Goal: Task Accomplishment & Management: Manage account settings

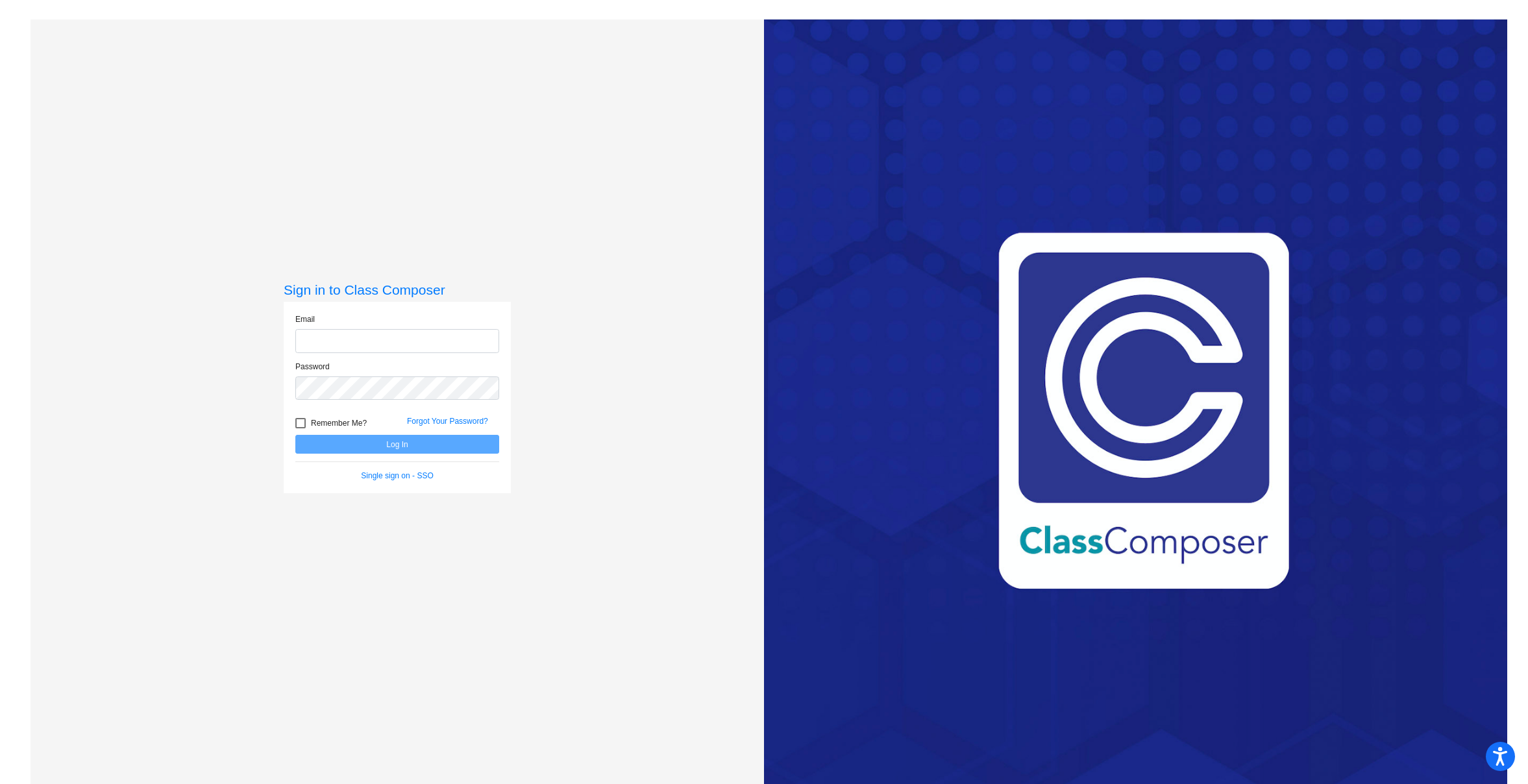
type input "[EMAIL_ADDRESS][DOMAIN_NAME]"
click at [377, 447] on button "Log In" at bounding box center [397, 444] width 204 height 19
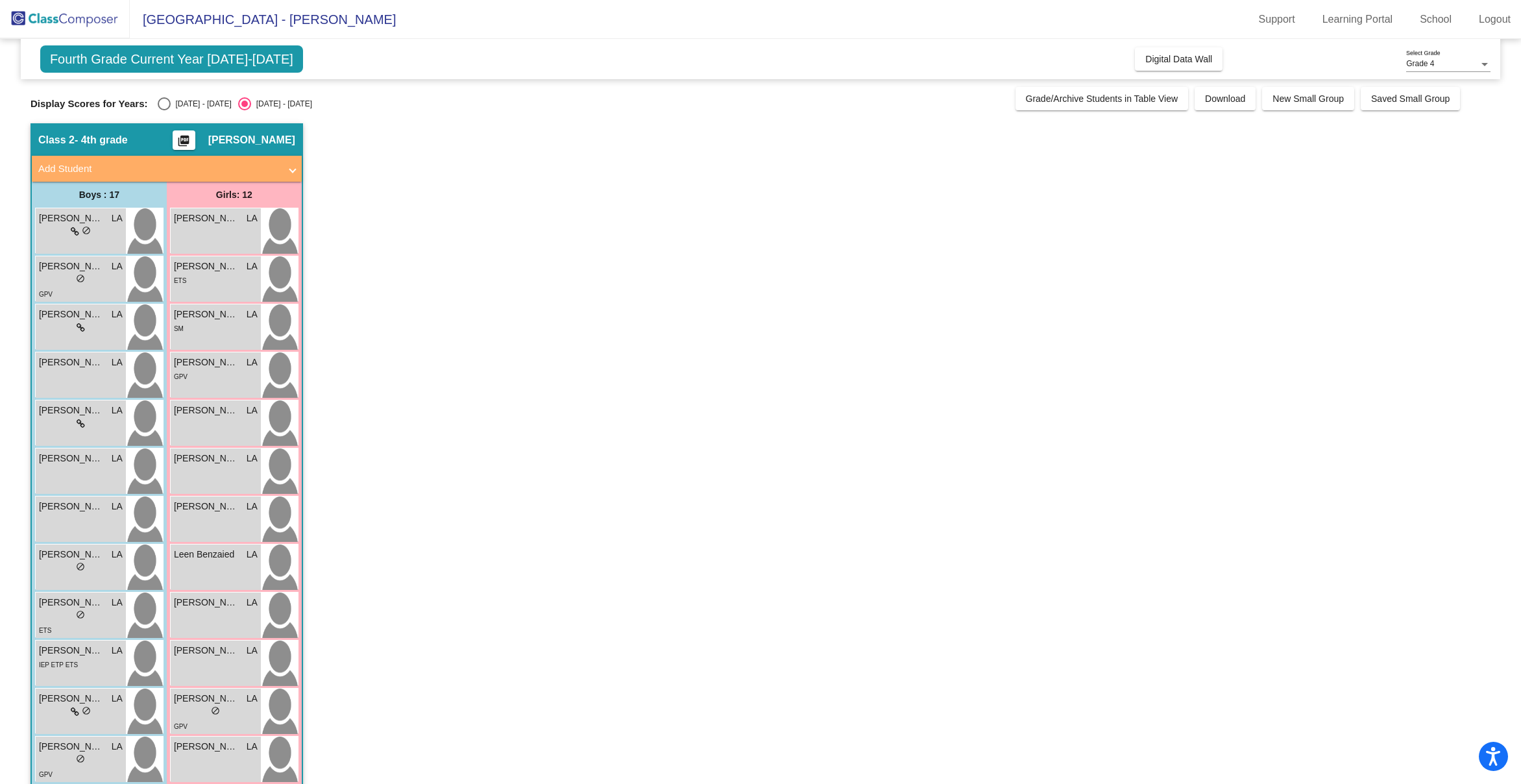
scroll to position [261, 0]
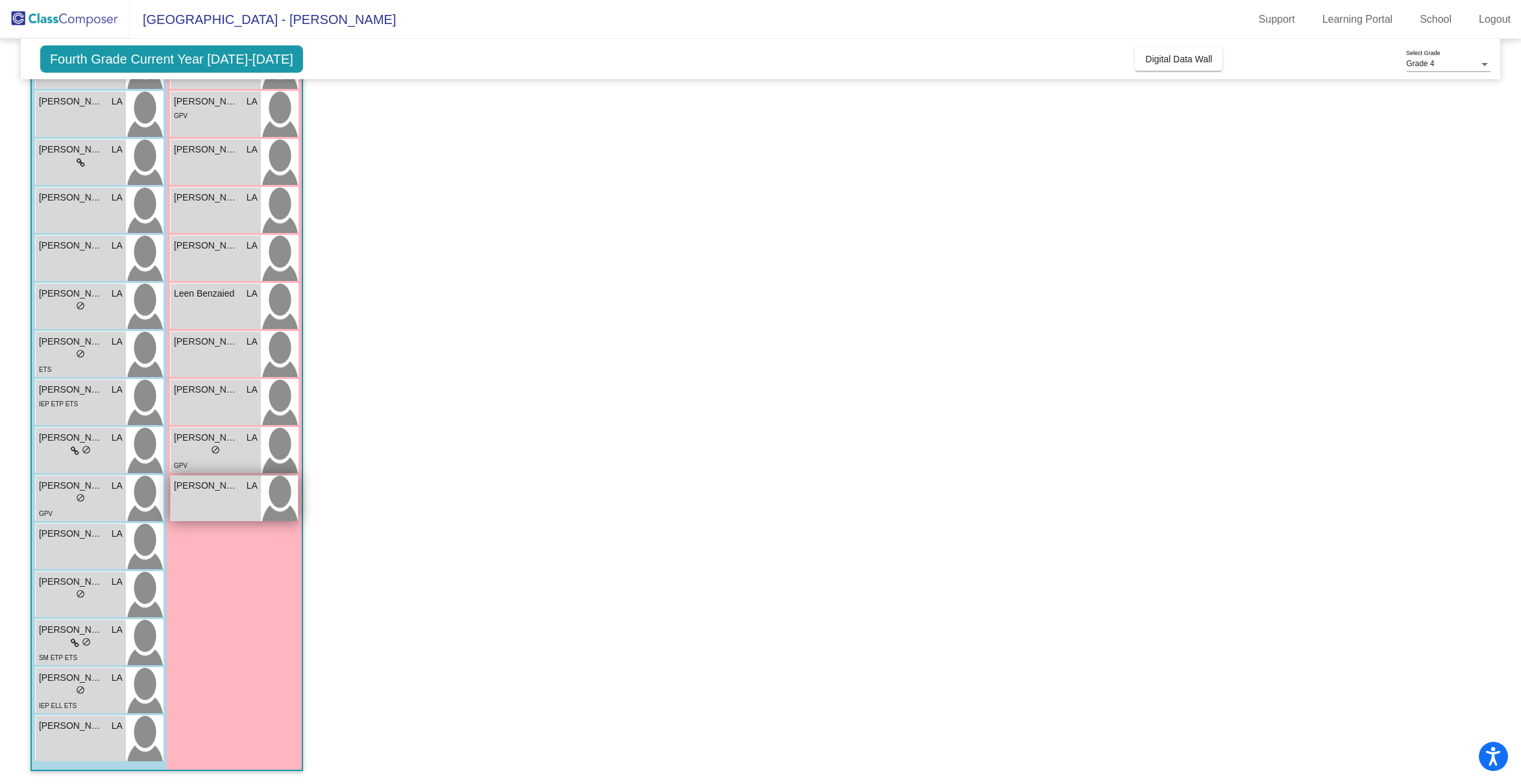
click at [200, 490] on span "[PERSON_NAME]" at bounding box center [206, 485] width 65 height 13
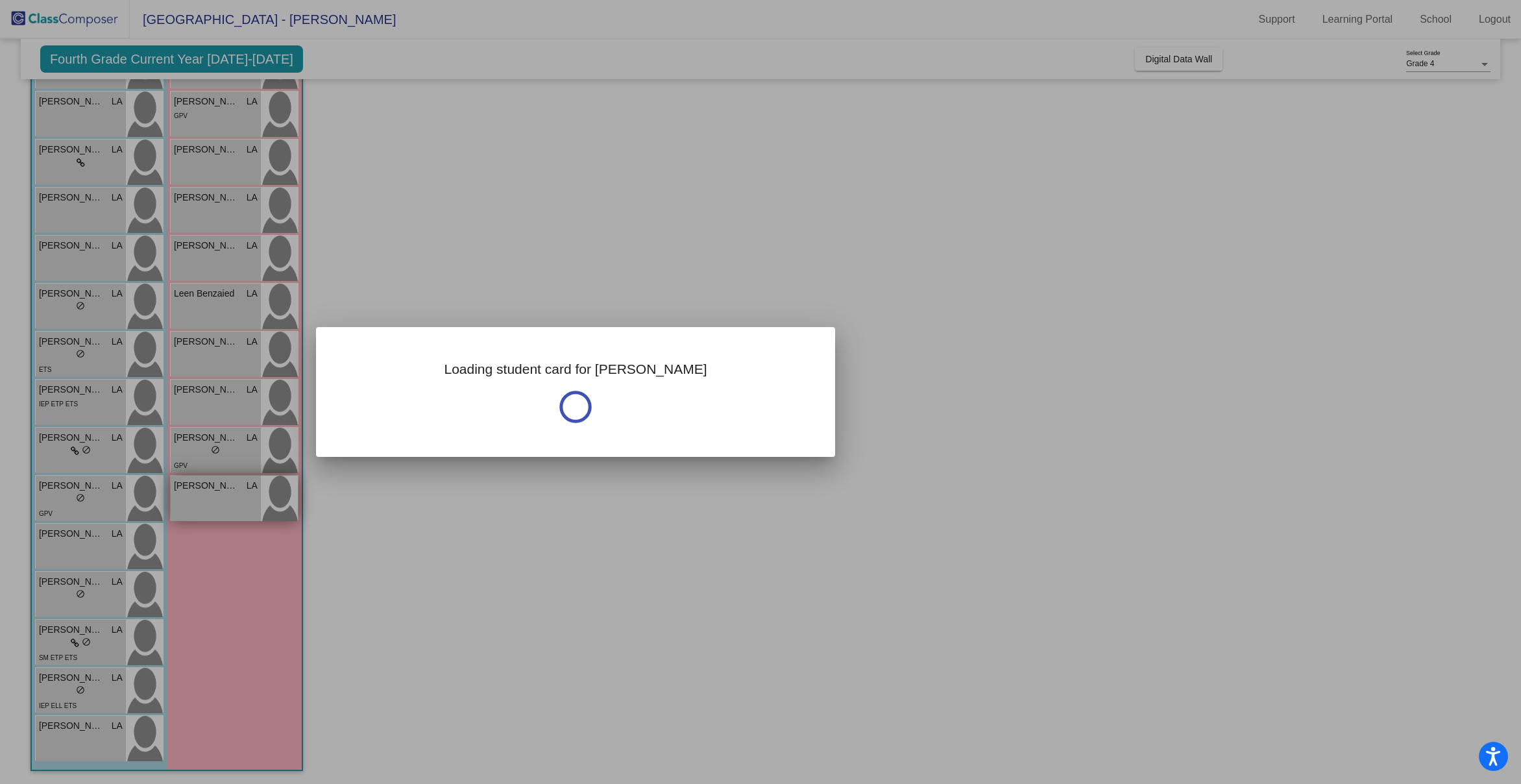
click at [200, 490] on div at bounding box center [760, 392] width 1521 height 784
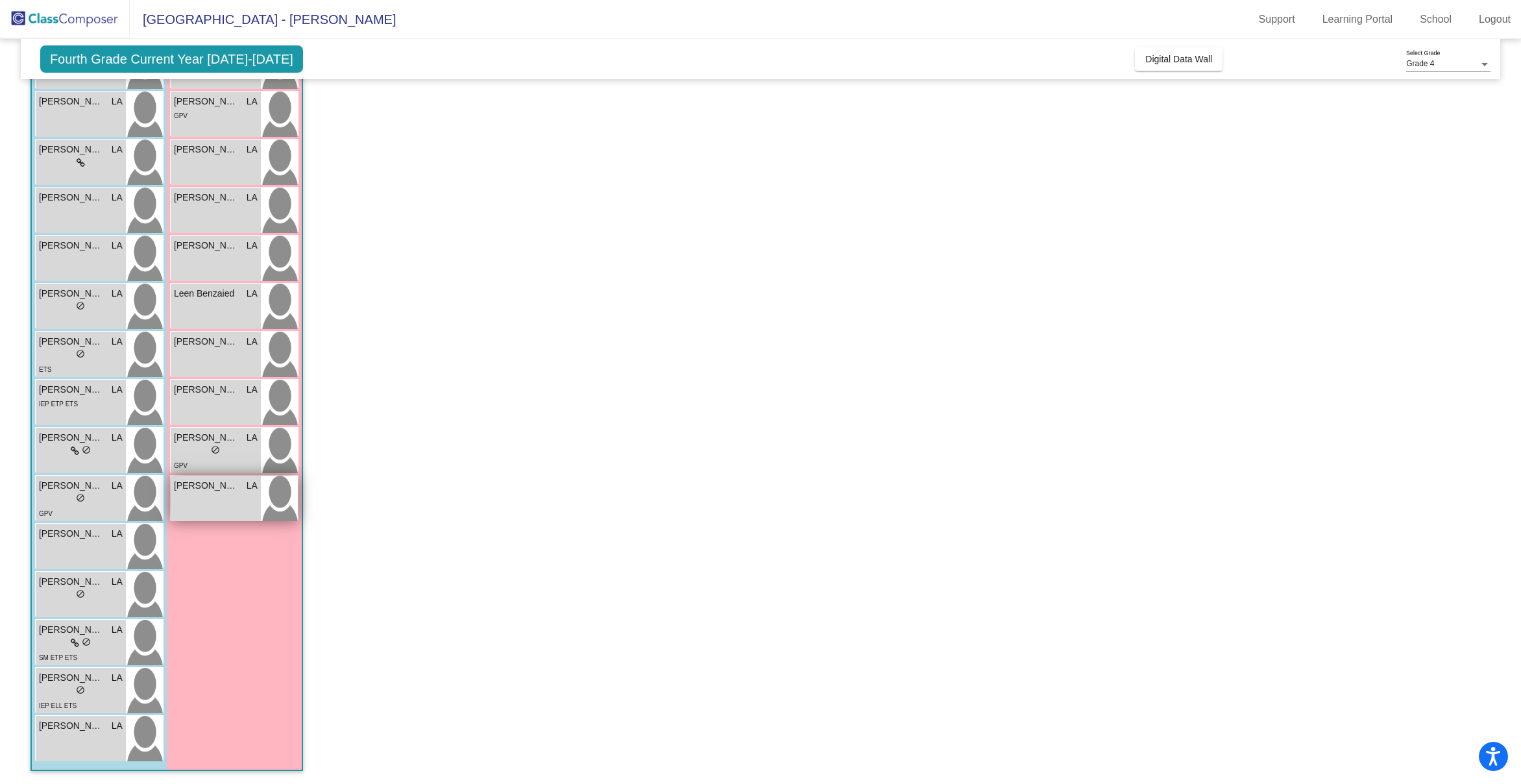
click at [200, 490] on span "[PERSON_NAME]" at bounding box center [206, 485] width 65 height 13
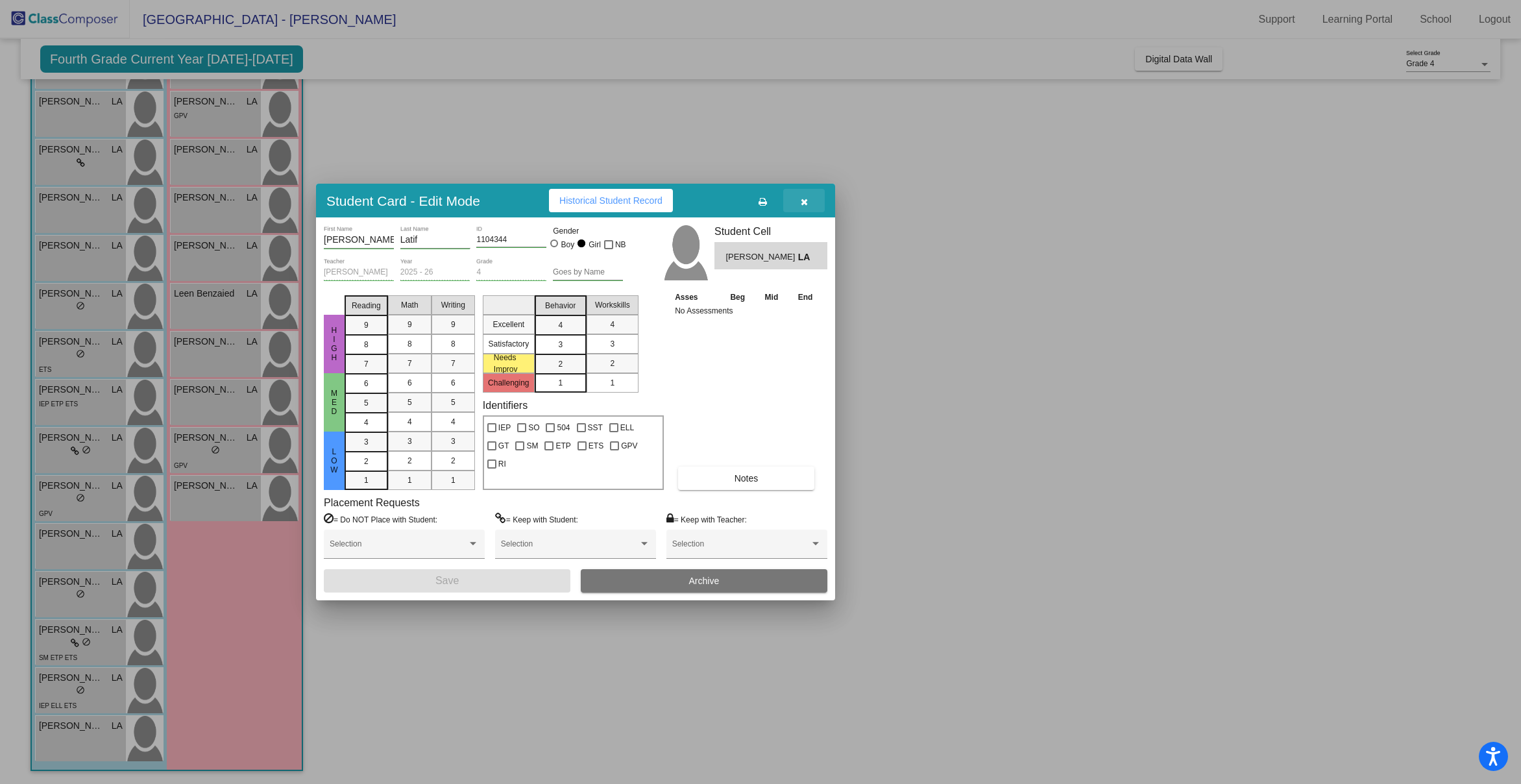
click at [803, 200] on icon "button" at bounding box center [804, 202] width 7 height 9
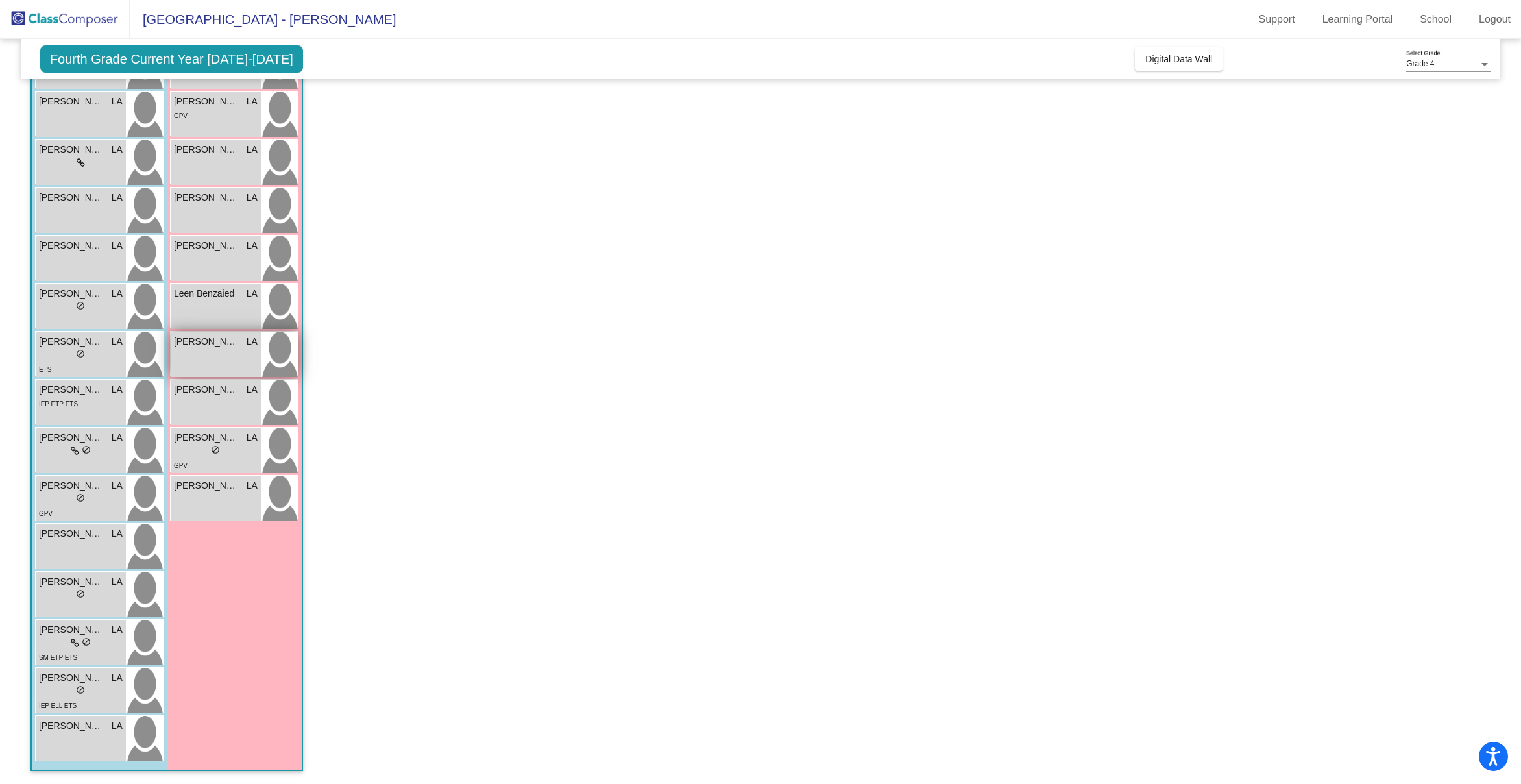
scroll to position [0, 0]
click at [61, 650] on div "SM ETP ETS" at bounding box center [58, 656] width 39 height 13
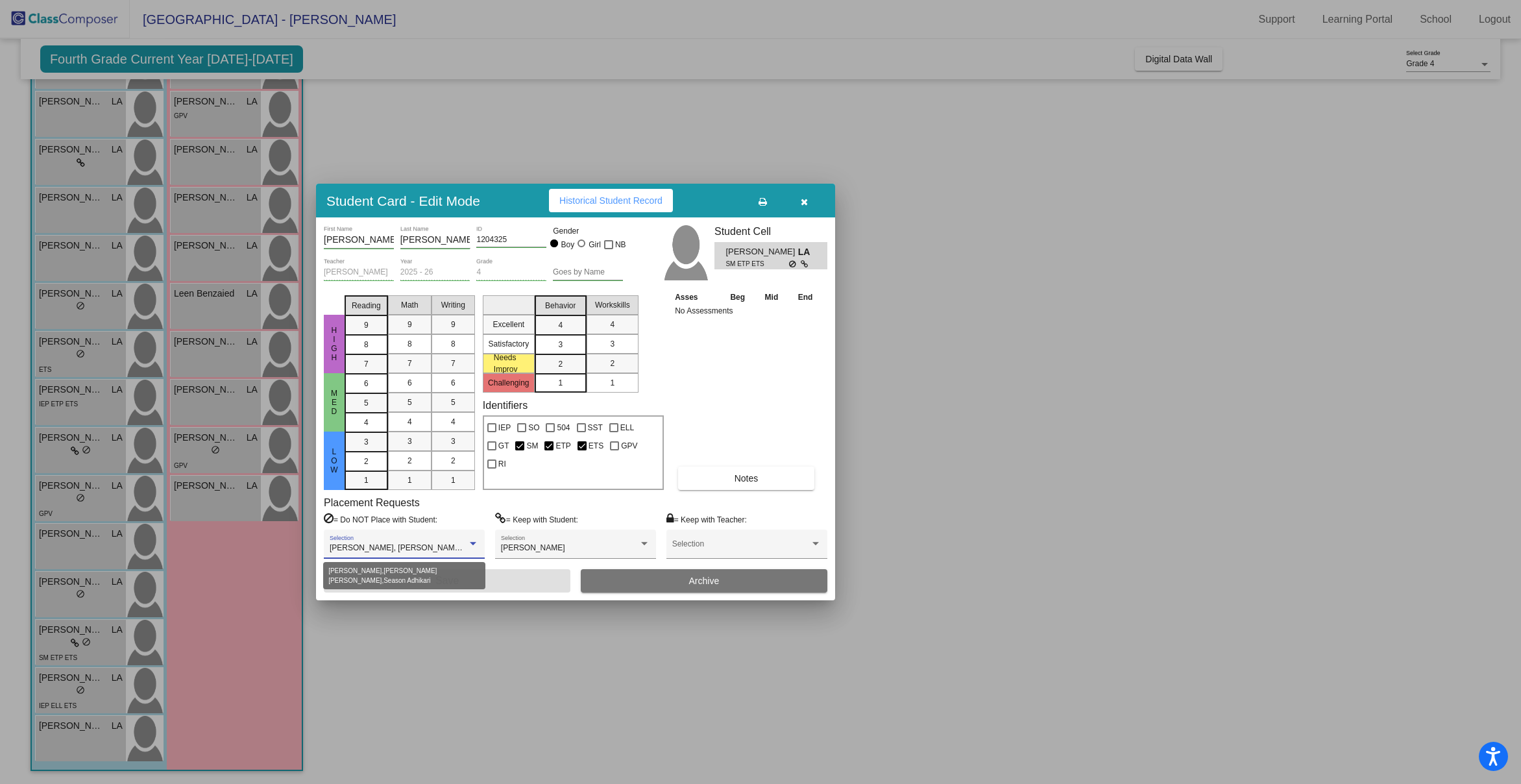
click at [474, 543] on div at bounding box center [473, 544] width 6 height 3
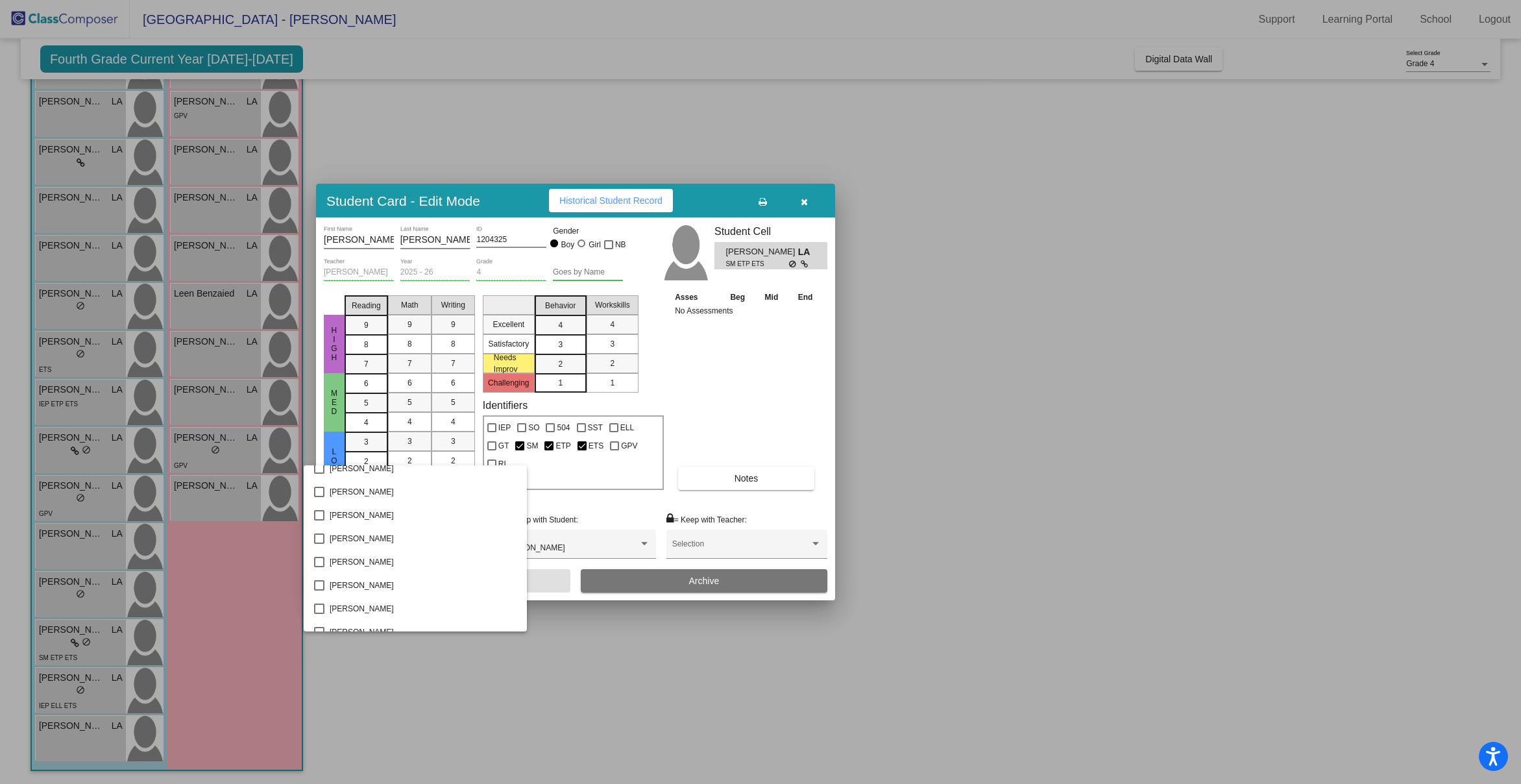
scroll to position [2521, 0]
click at [616, 731] on div at bounding box center [760, 392] width 1521 height 784
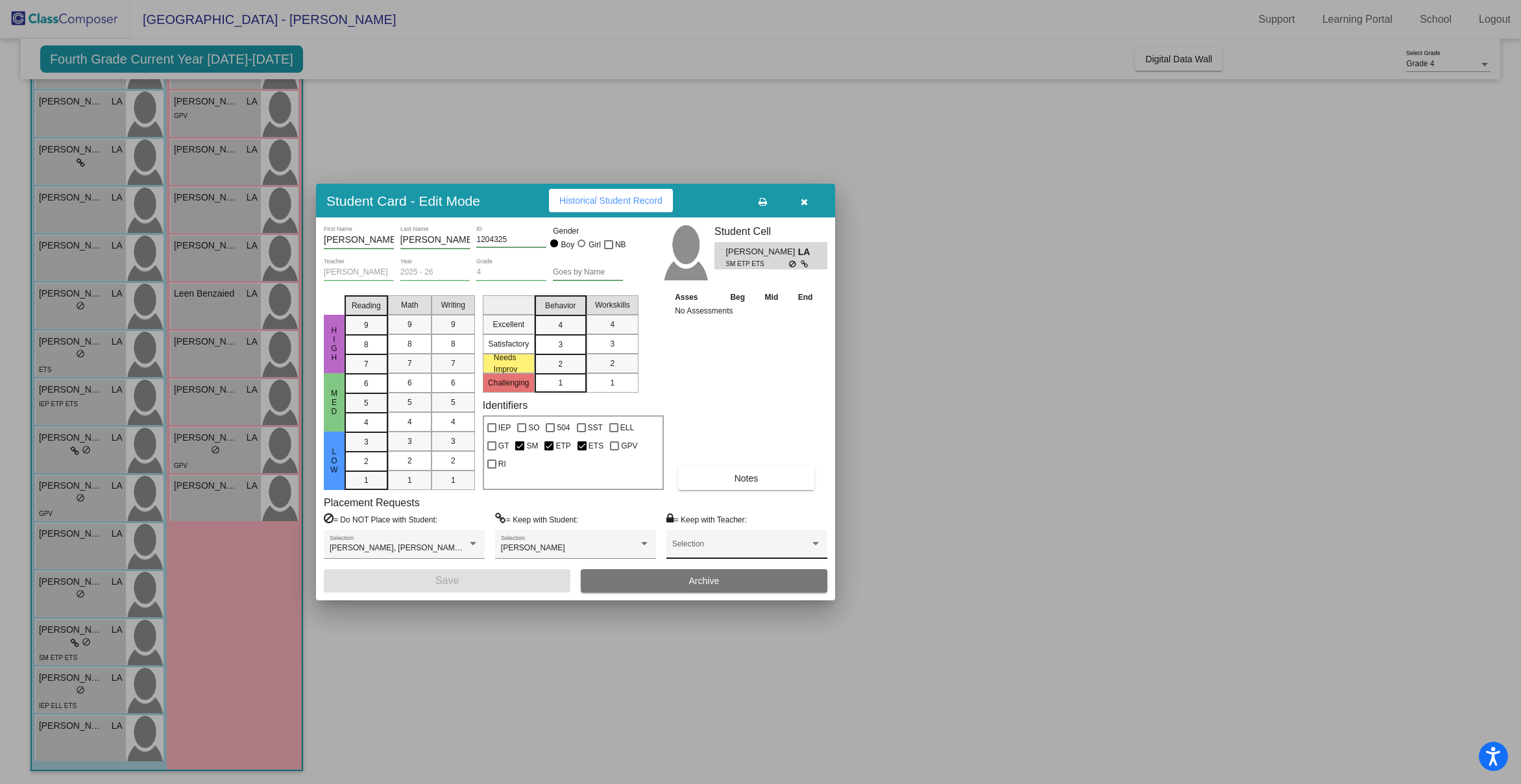
click at [817, 543] on div at bounding box center [816, 544] width 6 height 3
click at [906, 537] on div at bounding box center [760, 392] width 1521 height 784
